Goal: Task Accomplishment & Management: Use online tool/utility

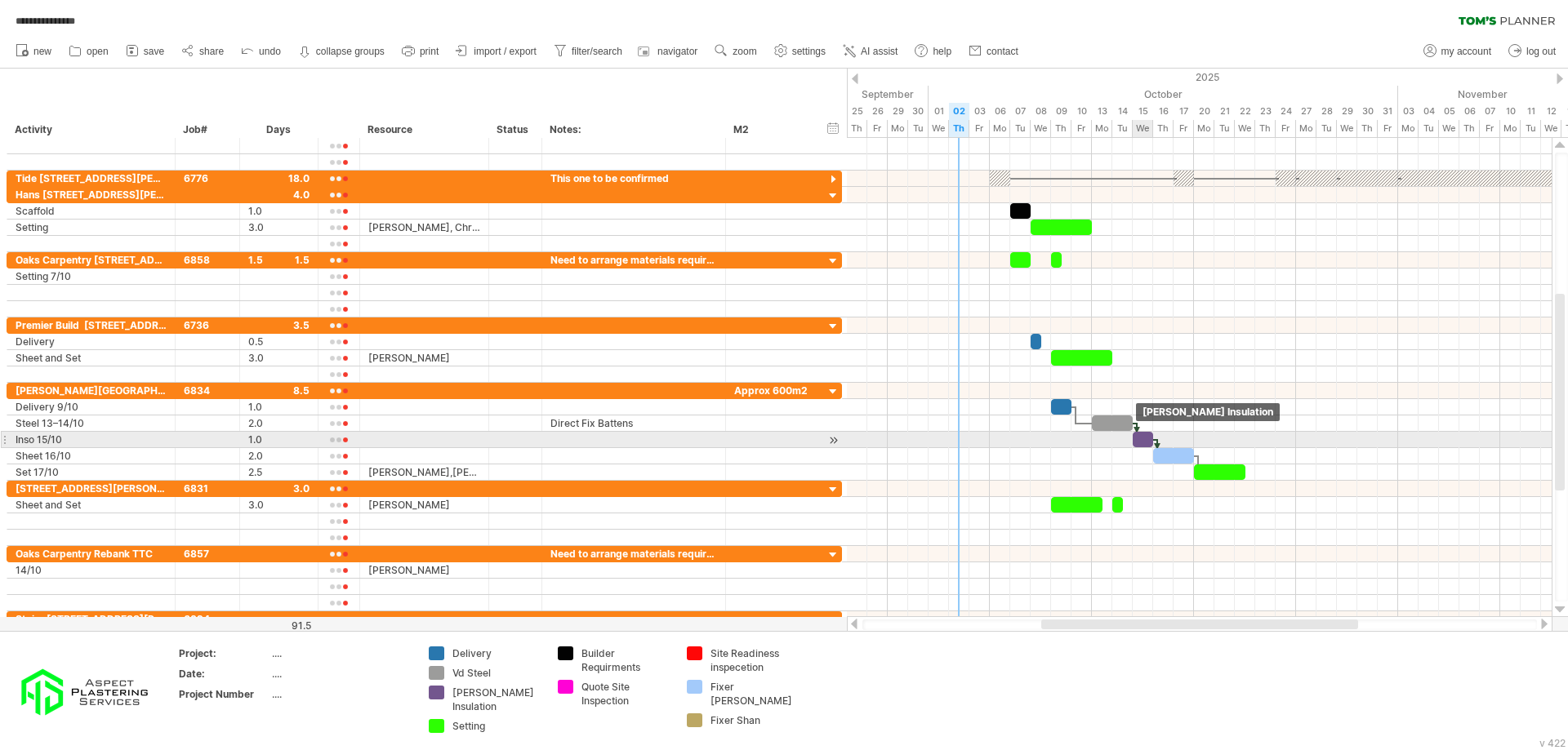
click at [1140, 439] on div at bounding box center [1142, 440] width 21 height 16
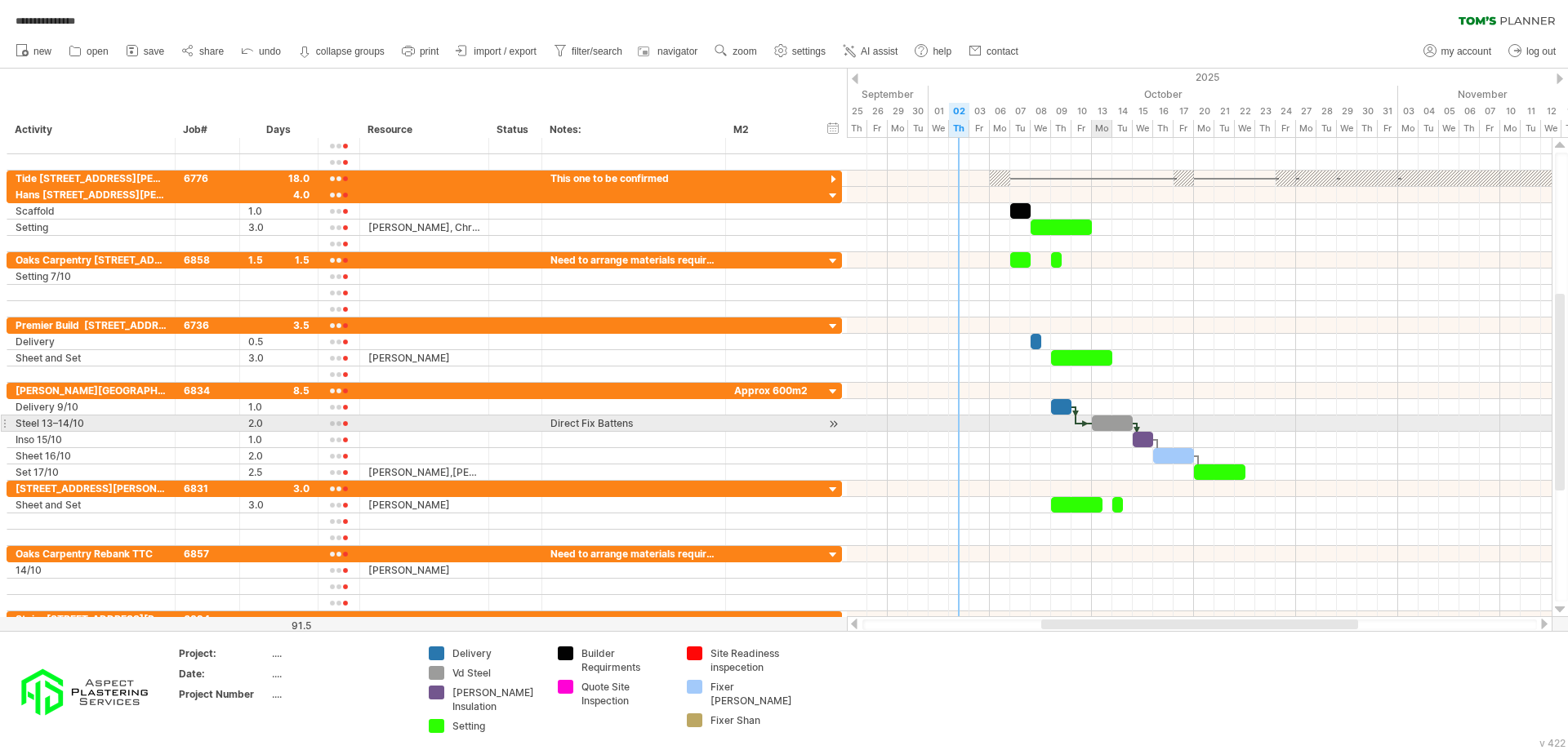
click at [1107, 424] on div at bounding box center [1112, 423] width 40 height 16
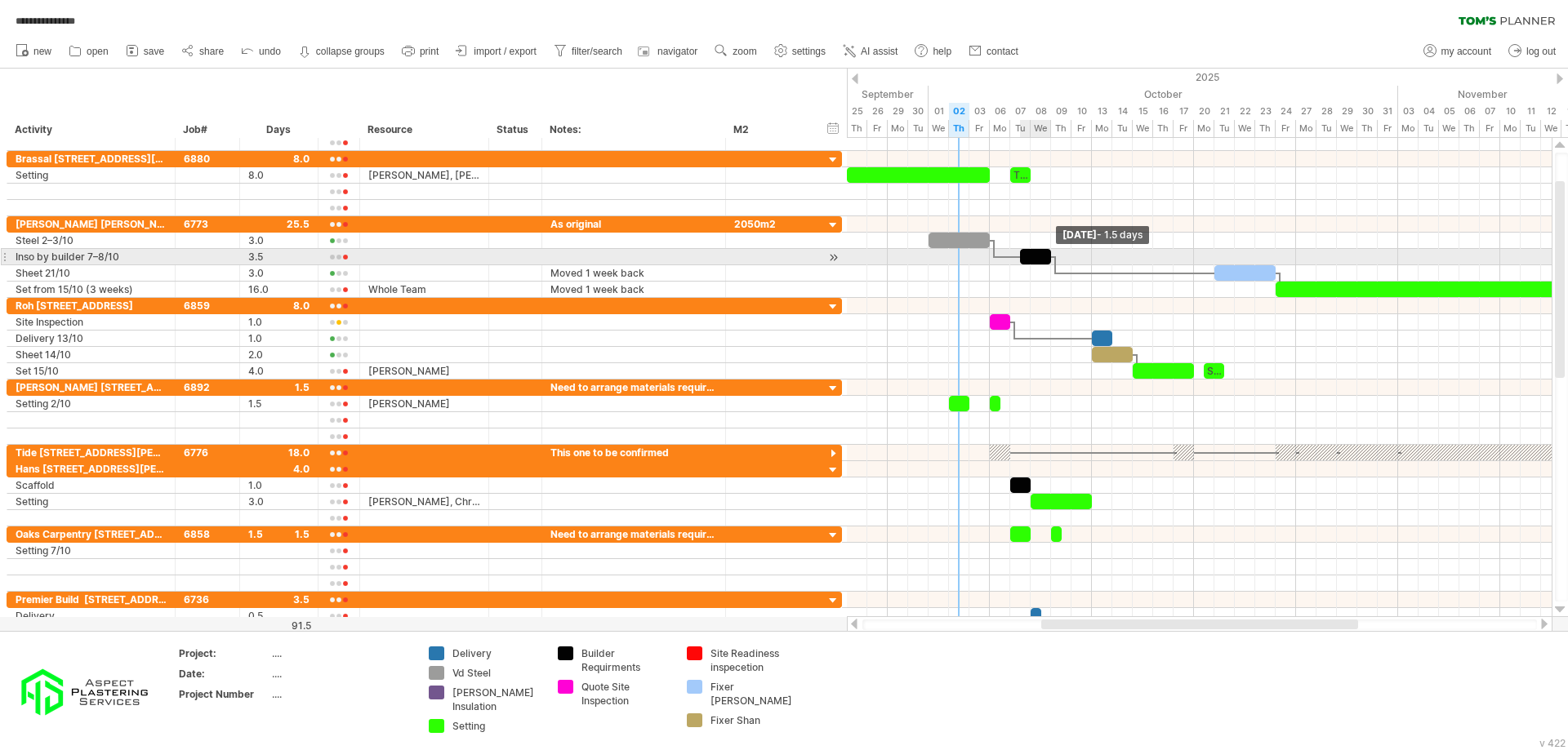
drag, startPoint x: 1091, startPoint y: 255, endPoint x: 1049, endPoint y: 257, distance: 42.0
click at [1049, 257] on span at bounding box center [1051, 257] width 7 height 16
drag, startPoint x: 1067, startPoint y: 258, endPoint x: 1162, endPoint y: 258, distance: 95.0
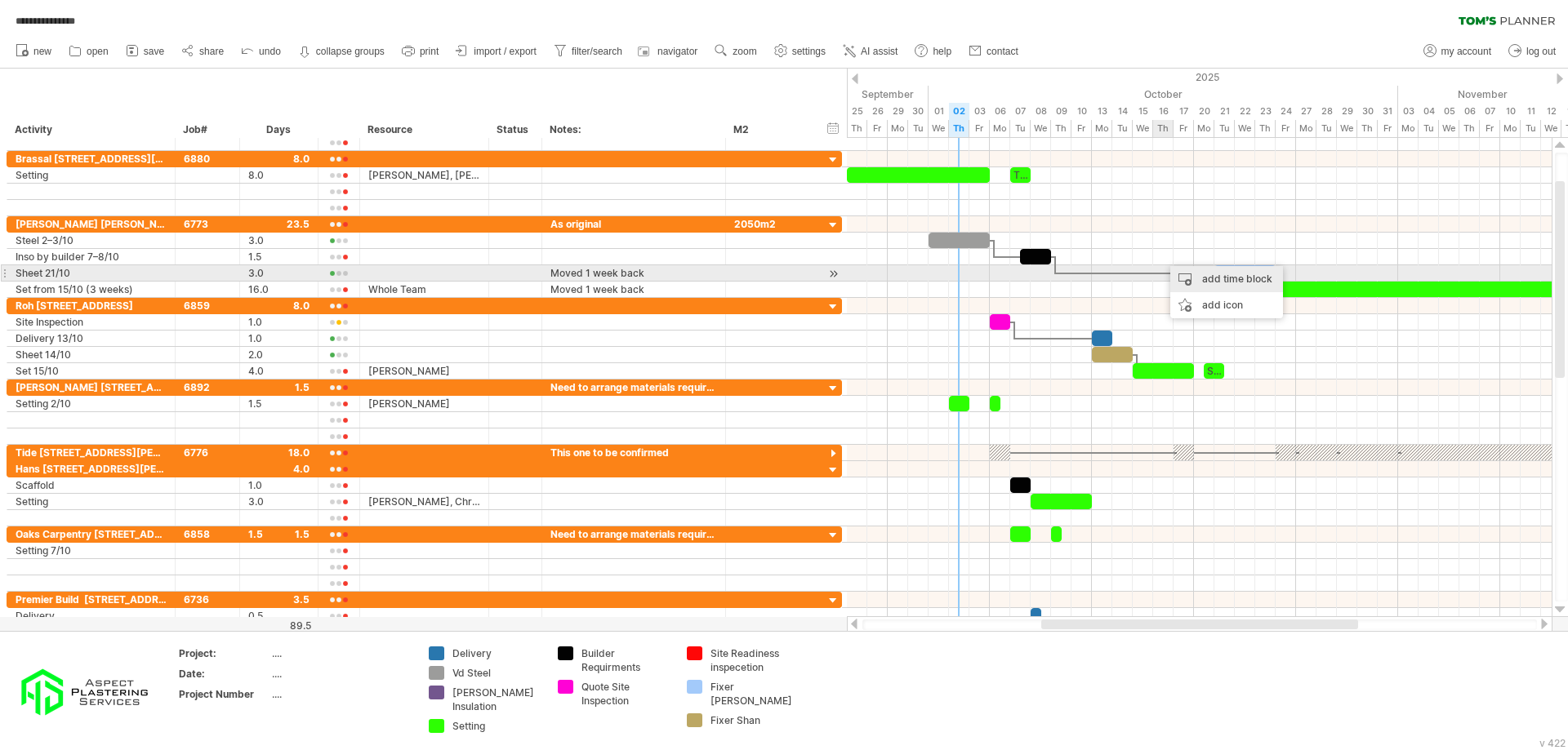
click at [1207, 275] on div "add time block" at bounding box center [1226, 279] width 113 height 26
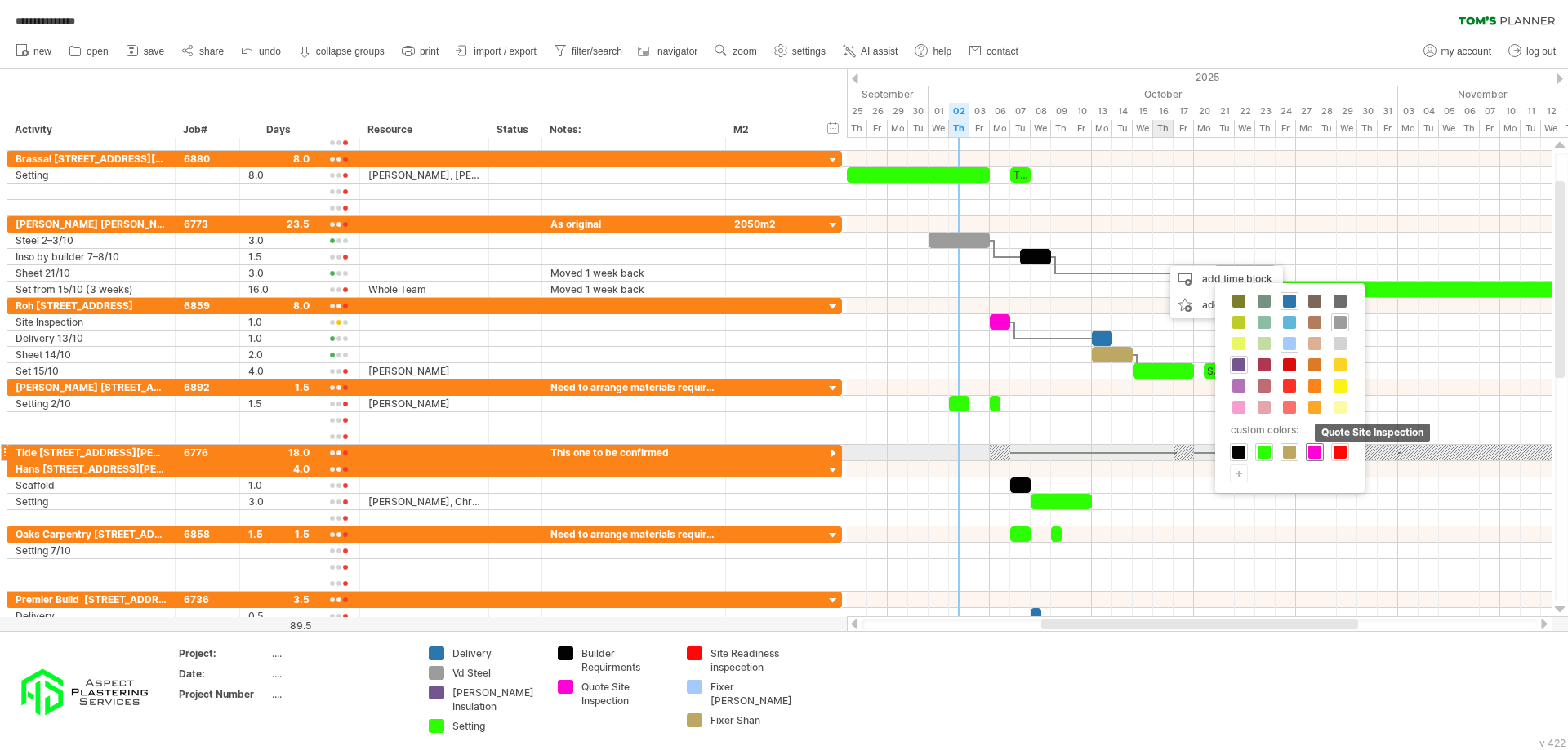
click at [1315, 459] on div "Quote Site Inspection" at bounding box center [1315, 452] width 18 height 18
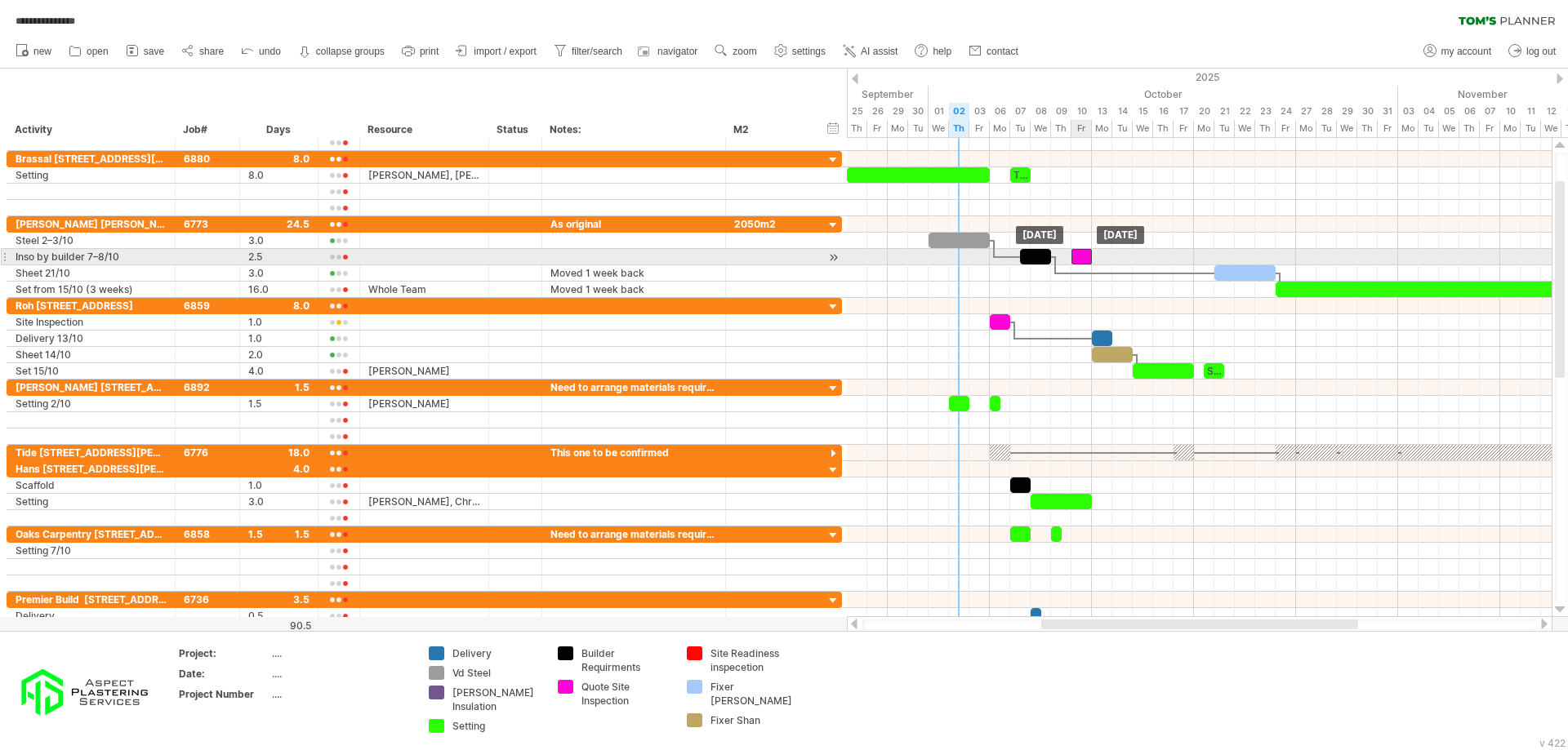
drag, startPoint x: 1172, startPoint y: 255, endPoint x: 1079, endPoint y: 259, distance: 93.1
click at [1079, 259] on div at bounding box center [1081, 257] width 21 height 16
drag, startPoint x: 1089, startPoint y: 260, endPoint x: 1210, endPoint y: 258, distance: 121.0
click at [1210, 258] on div at bounding box center [1142, 257] width 143 height 16
click at [1166, 259] on div at bounding box center [1142, 257] width 143 height 16
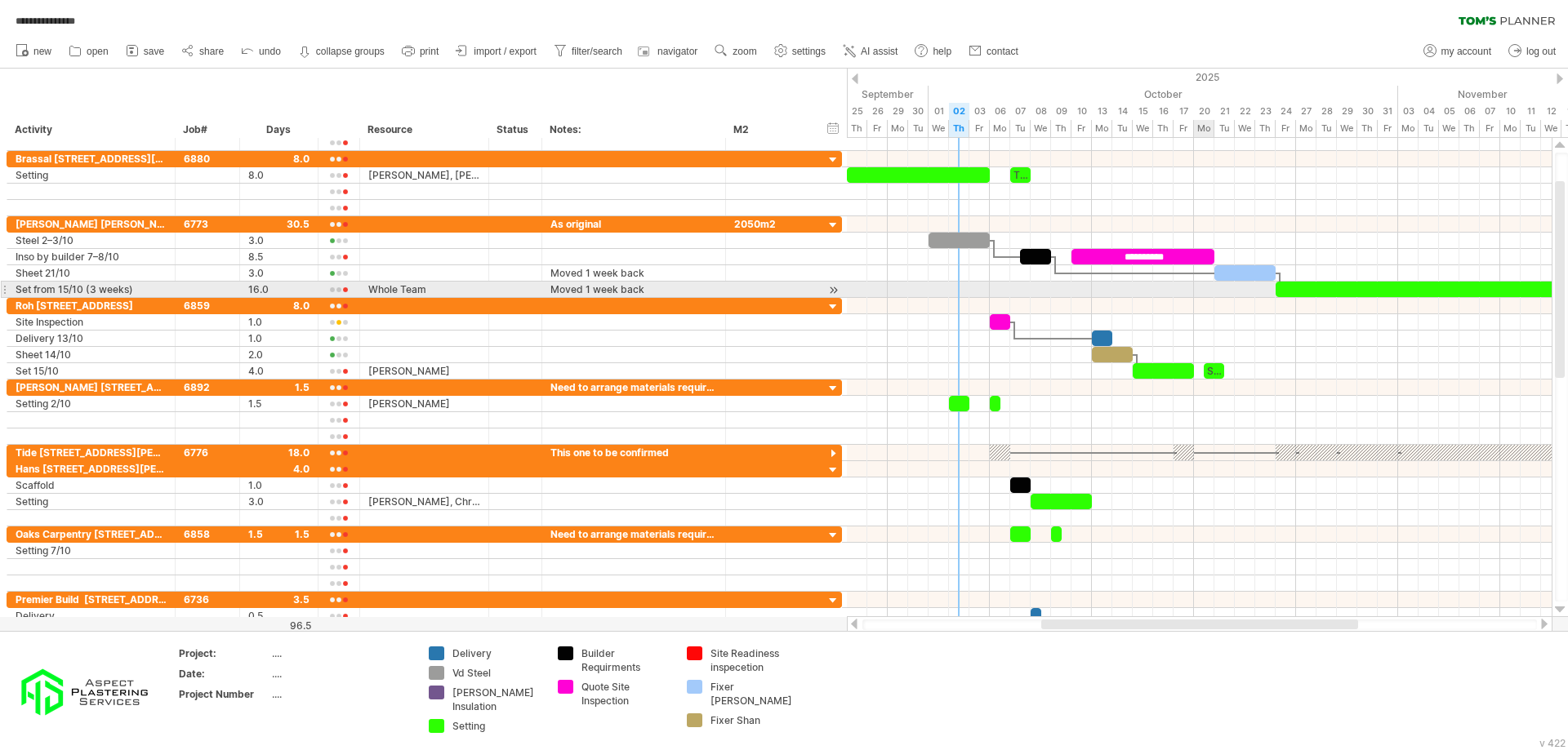
click at [1214, 290] on div at bounding box center [1200, 289] width 705 height 17
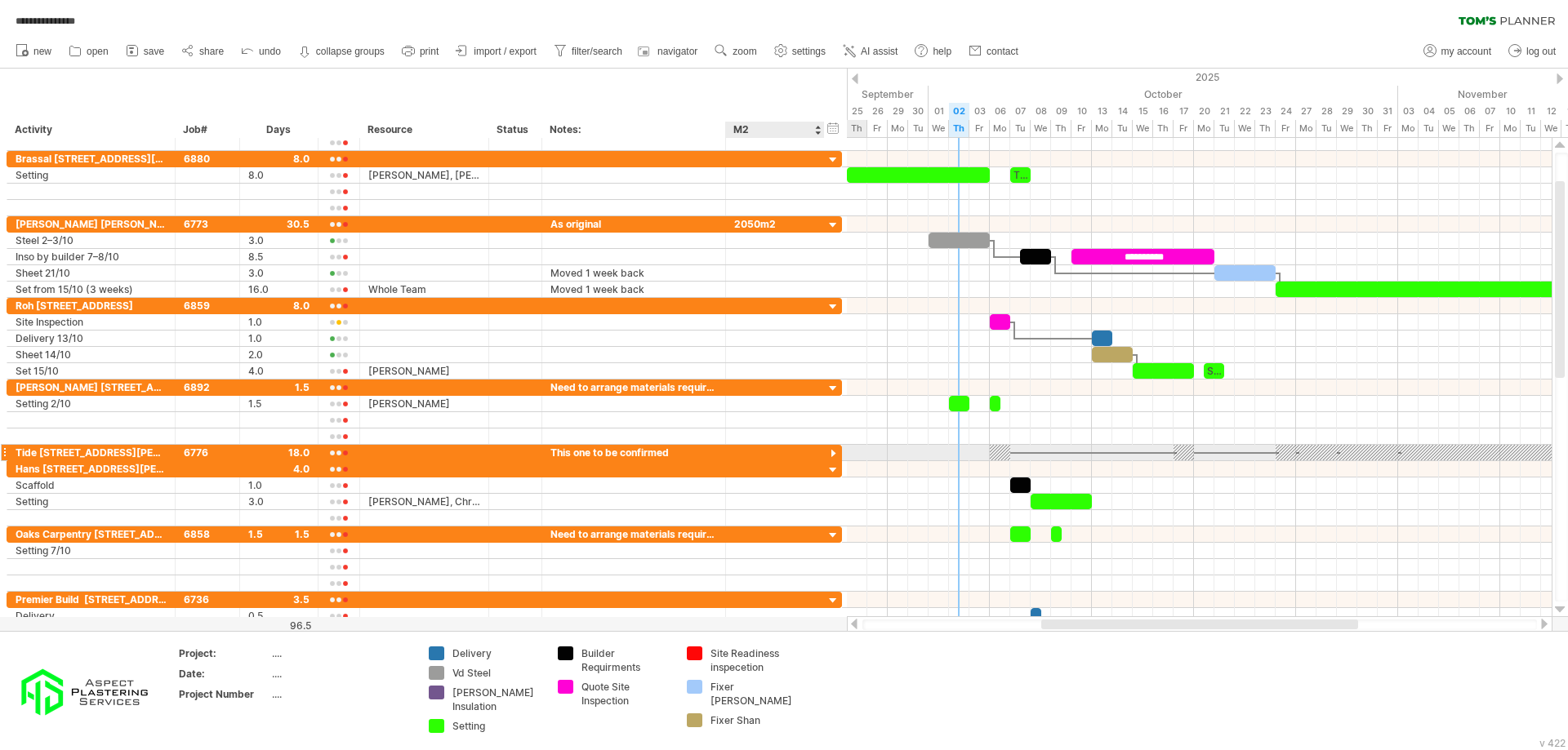
click at [833, 451] on div at bounding box center [833, 454] width 16 height 16
